Goal: Navigation & Orientation: Find specific page/section

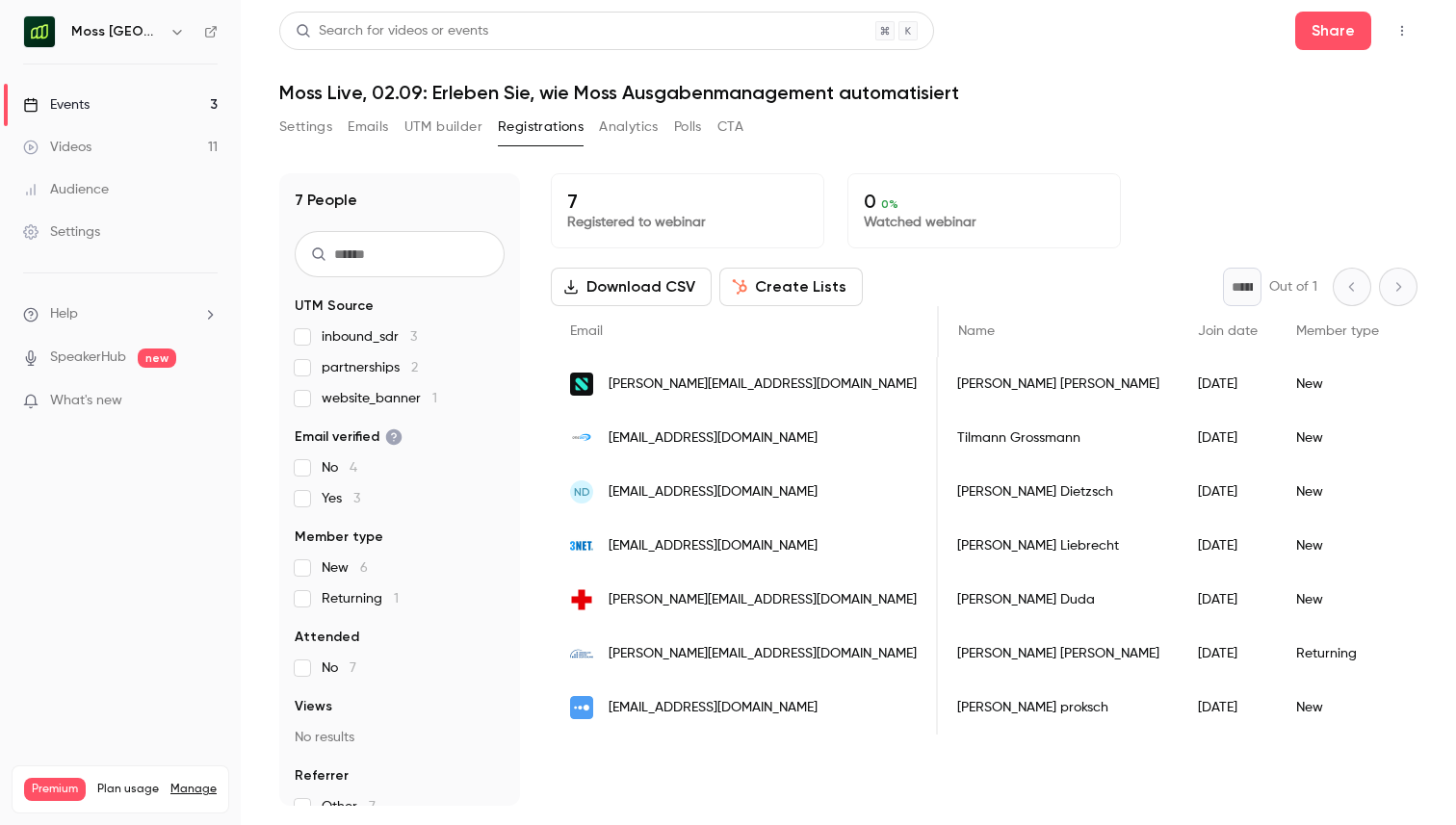
scroll to position [0, 4448]
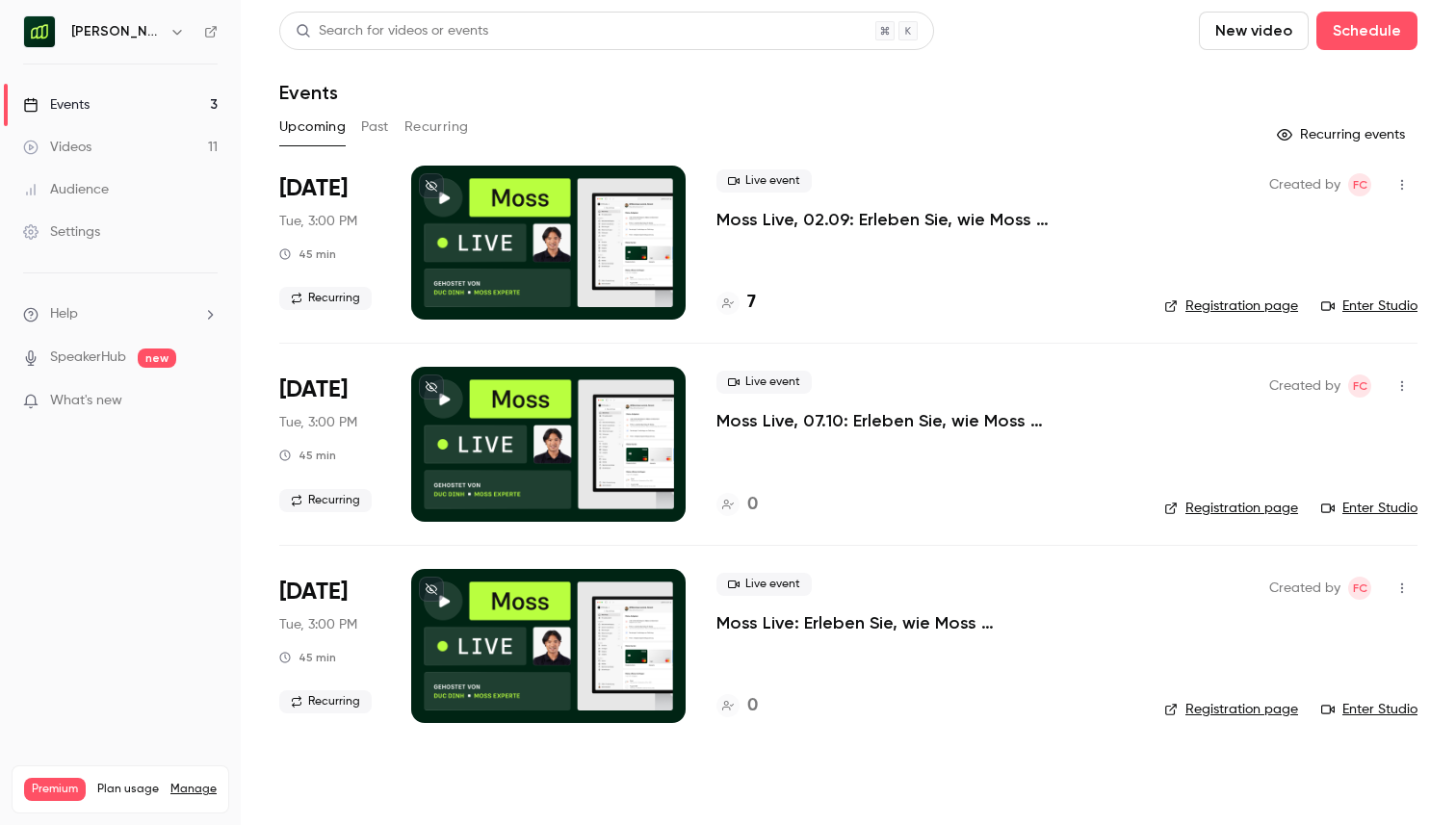
click at [152, 31] on h6 "[PERSON_NAME] [GEOGRAPHIC_DATA]" at bounding box center [116, 31] width 91 height 19
click at [176, 31] on icon "button" at bounding box center [177, 31] width 15 height 15
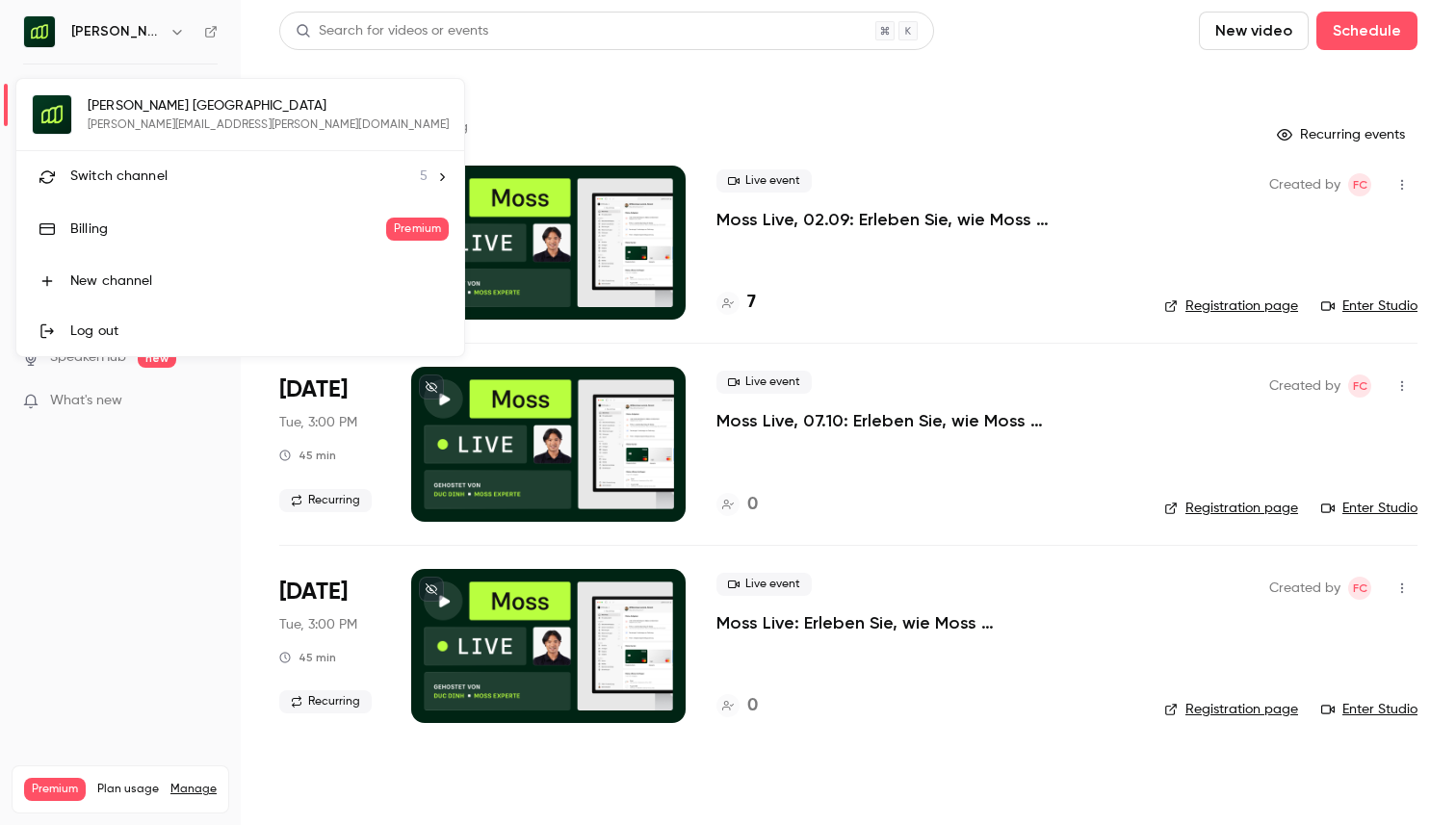
click at [150, 179] on span "Switch channel" at bounding box center [118, 177] width 97 height 20
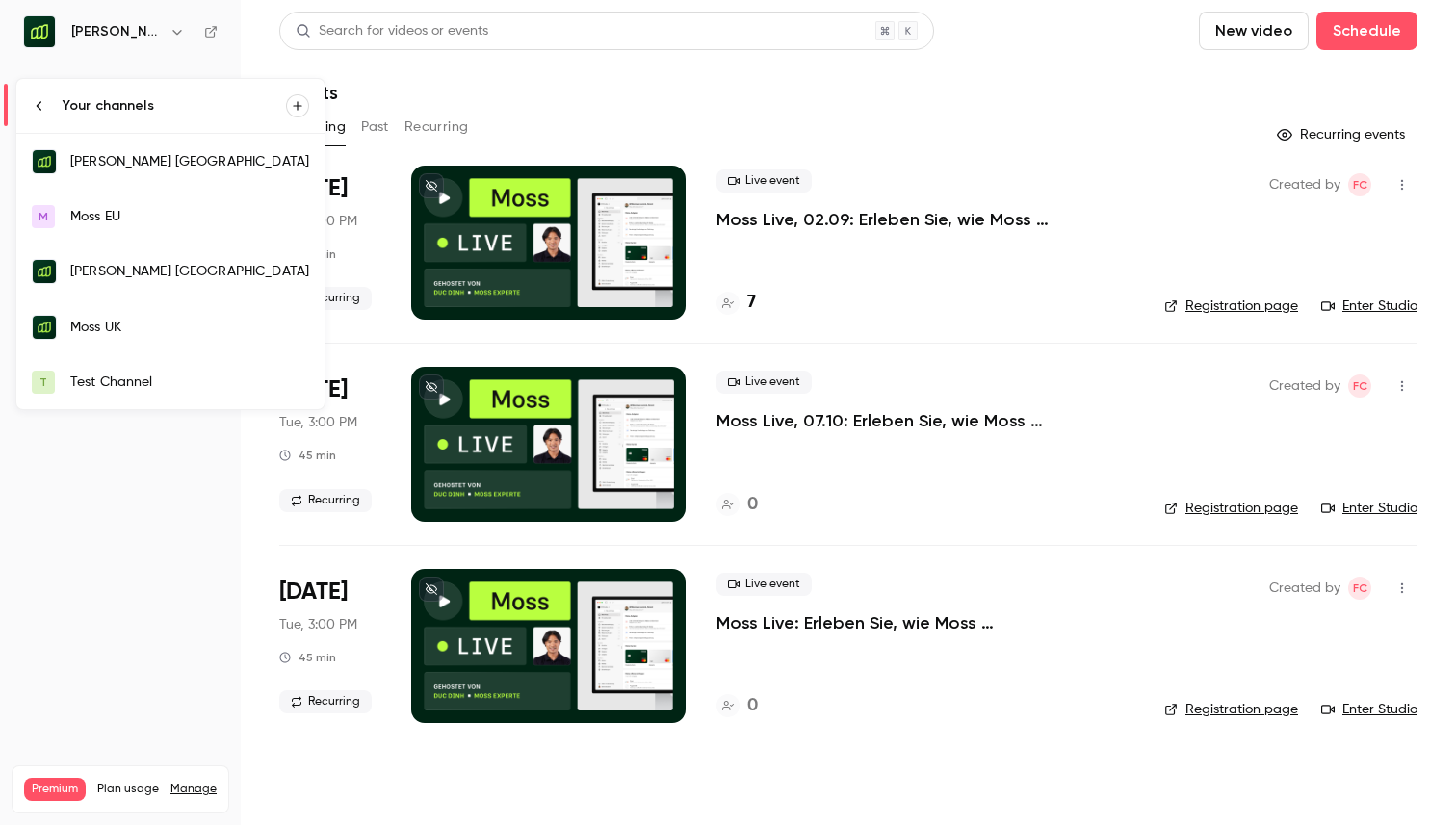
click at [132, 335] on div "Moss UK" at bounding box center [189, 327] width 239 height 19
